Goal: Find contact information: Find contact information

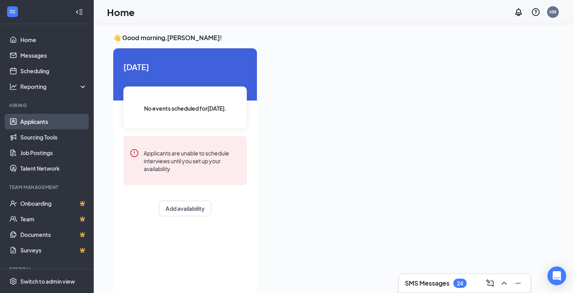
click at [41, 119] on link "Applicants" at bounding box center [53, 122] width 67 height 16
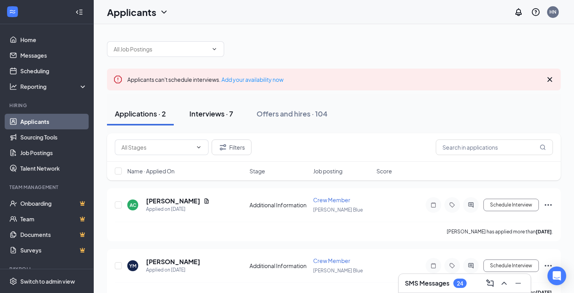
click at [211, 112] on div "Interviews · 7" at bounding box center [211, 114] width 44 height 10
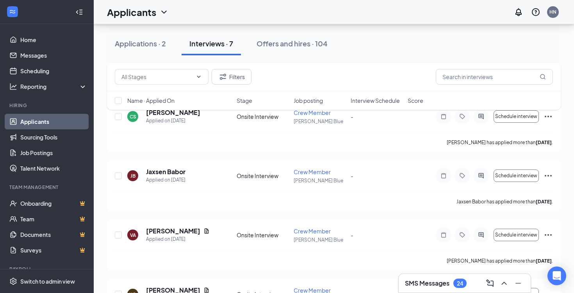
scroll to position [312, 0]
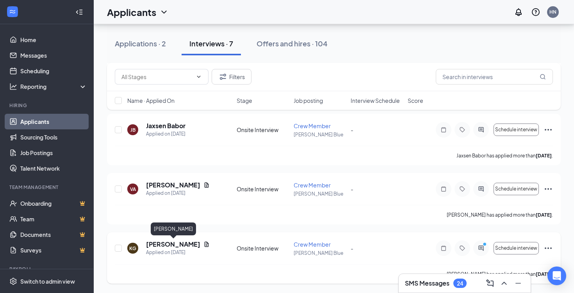
click at [186, 245] on h5 "[PERSON_NAME]" at bounding box center [173, 244] width 54 height 9
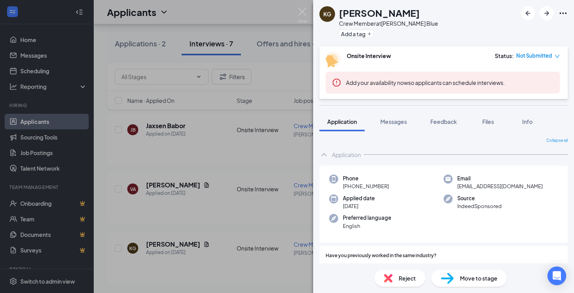
drag, startPoint x: 428, startPoint y: 15, endPoint x: 339, endPoint y: 17, distance: 88.6
click at [339, 17] on div "KG [PERSON_NAME] Crew Member at [PERSON_NAME] Blue Add a tag" at bounding box center [443, 23] width 261 height 46
copy h1 "[PERSON_NAME]"
drag, startPoint x: 534, startPoint y: 189, endPoint x: 457, endPoint y: 190, distance: 76.5
click at [457, 190] on div "Email [EMAIL_ADDRESS][DOMAIN_NAME]" at bounding box center [500, 183] width 114 height 16
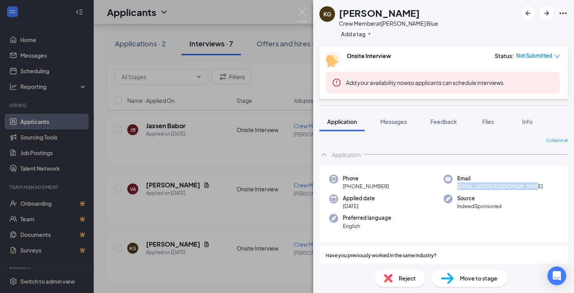
copy span "[EMAIL_ADDRESS][DOMAIN_NAME]"
drag, startPoint x: 392, startPoint y: 185, endPoint x: 349, endPoint y: 190, distance: 42.7
click at [349, 190] on div "Phone [PHONE_NUMBER]" at bounding box center [386, 183] width 114 height 16
copy span "[PHONE_NUMBER]"
